Goal: Task Accomplishment & Management: Complete application form

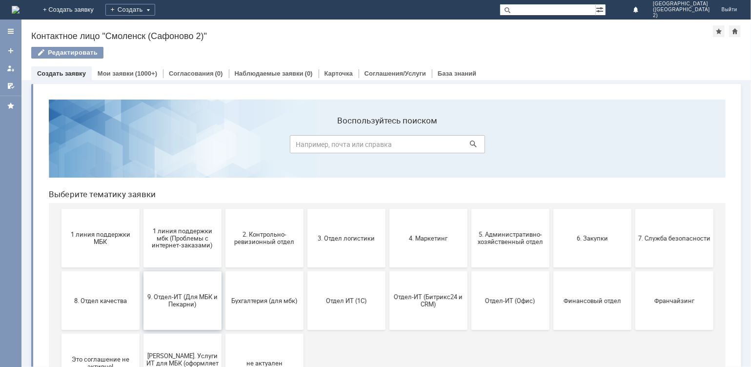
click at [168, 305] on span "9. Отдел-ИТ (Для МБК и Пекарни)" at bounding box center [182, 300] width 72 height 15
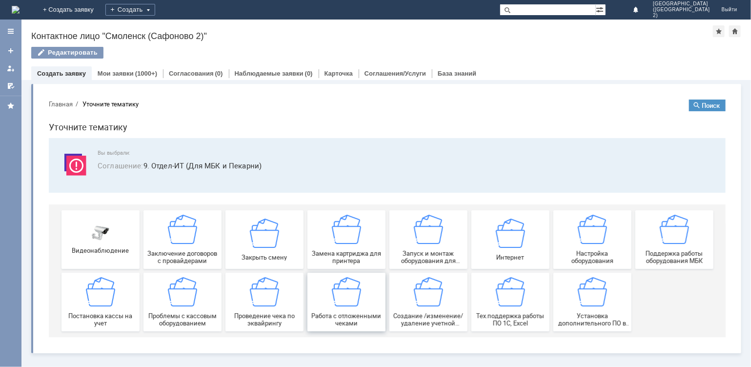
click at [355, 302] on img at bounding box center [345, 291] width 29 height 29
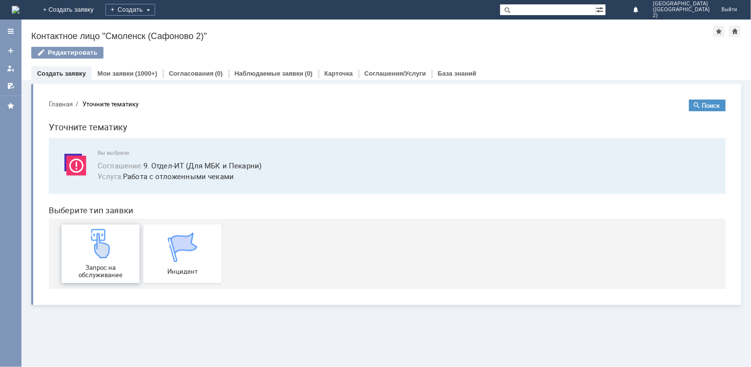
click at [128, 259] on div "Запрос на обслуживание" at bounding box center [100, 253] width 72 height 50
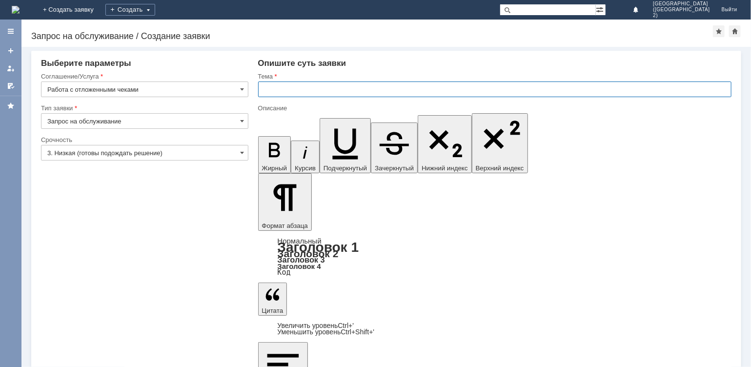
click at [286, 82] on input "text" at bounding box center [495, 89] width 474 height 16
type input "отмена чека"
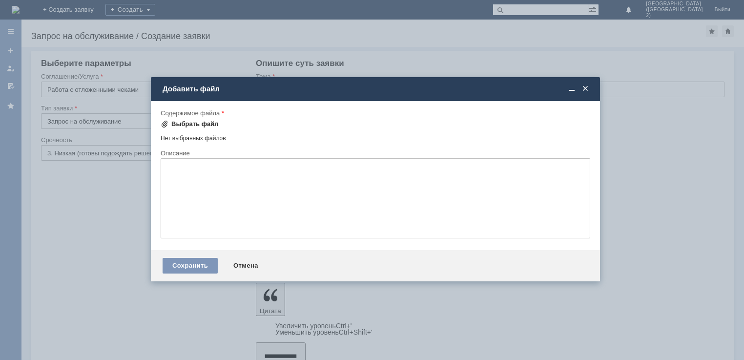
click at [198, 122] on div "Выбрать файл" at bounding box center [194, 124] width 47 height 8
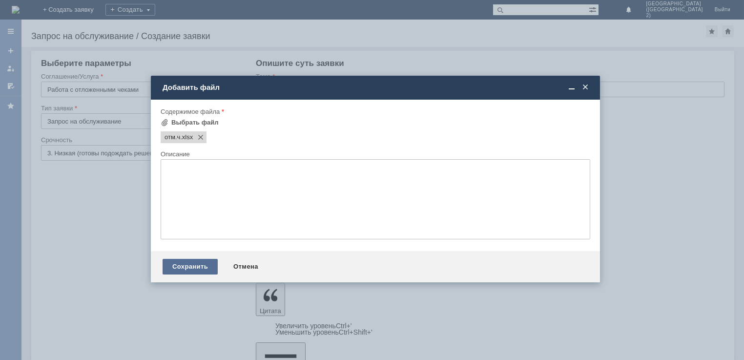
click at [183, 269] on div "Сохранить" at bounding box center [189, 267] width 55 height 16
